Goal: Find specific page/section: Find specific page/section

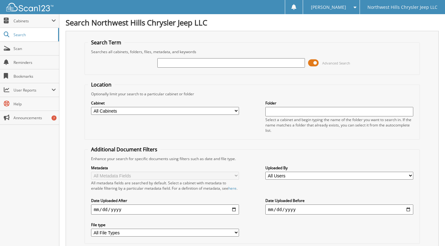
drag, startPoint x: 0, startPoint y: 0, endPoint x: 169, endPoint y: 63, distance: 180.8
click at [170, 63] on input "text" at bounding box center [231, 62] width 148 height 9
click at [170, 65] on input "25" at bounding box center [231, 62] width 148 height 9
type input "2509527"
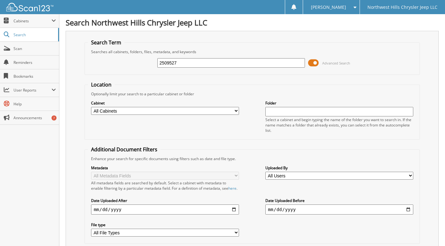
click at [314, 62] on span at bounding box center [313, 62] width 11 height 9
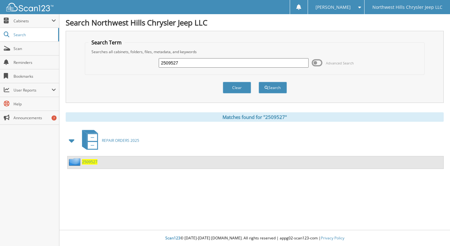
click at [90, 163] on span "2509527" at bounding box center [89, 161] width 15 height 5
